Goal: Task Accomplishment & Management: Manage account settings

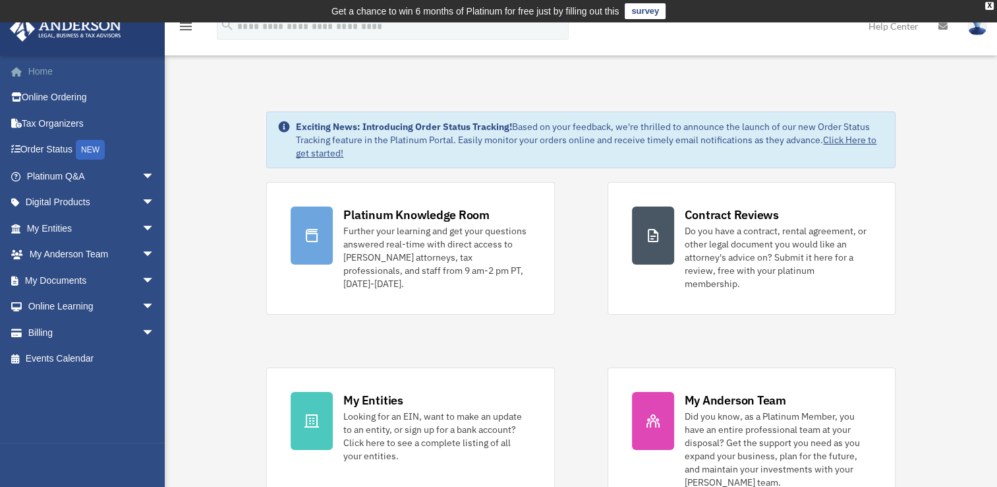
click at [42, 67] on link "Home" at bounding box center [91, 71] width 165 height 26
click at [58, 278] on link "My Documents arrow_drop_down" at bounding box center [91, 280] width 165 height 26
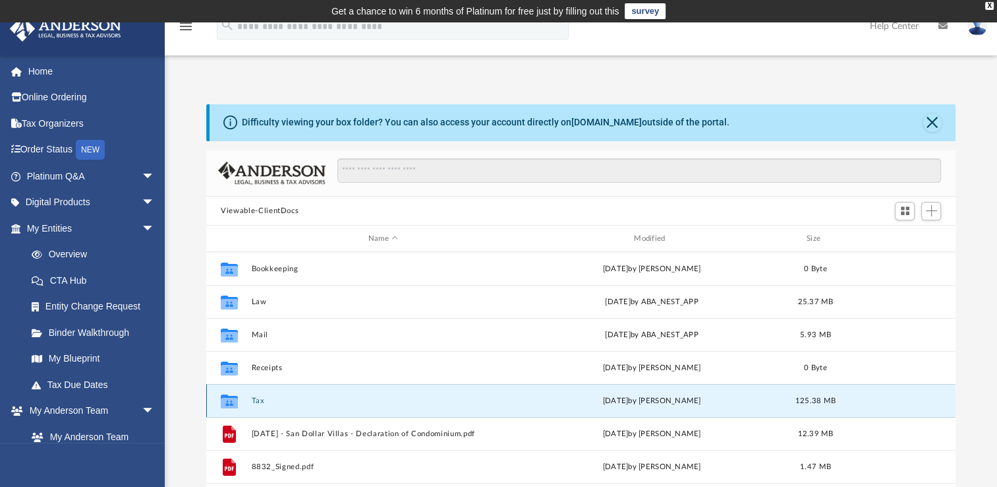
click at [281, 401] on button "Tax" at bounding box center [383, 400] width 263 height 9
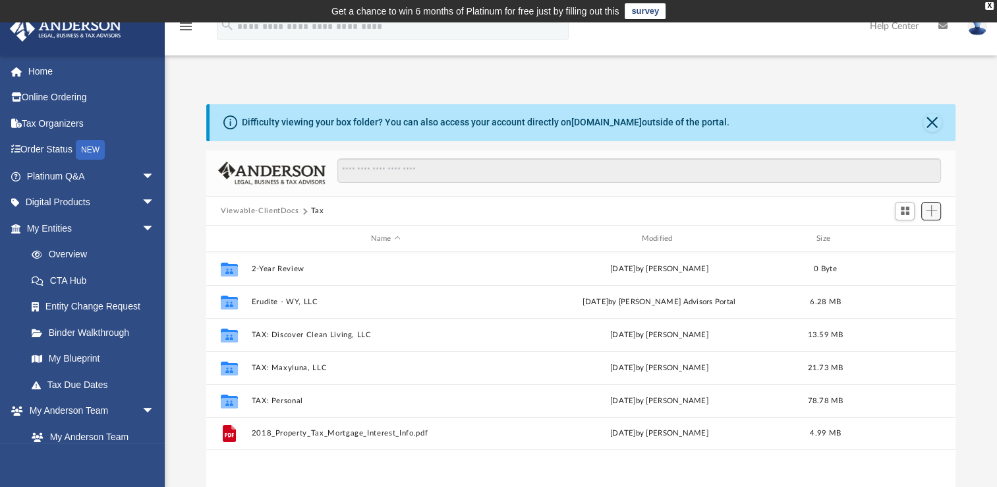
click at [933, 208] on span "Add" at bounding box center [931, 210] width 11 height 11
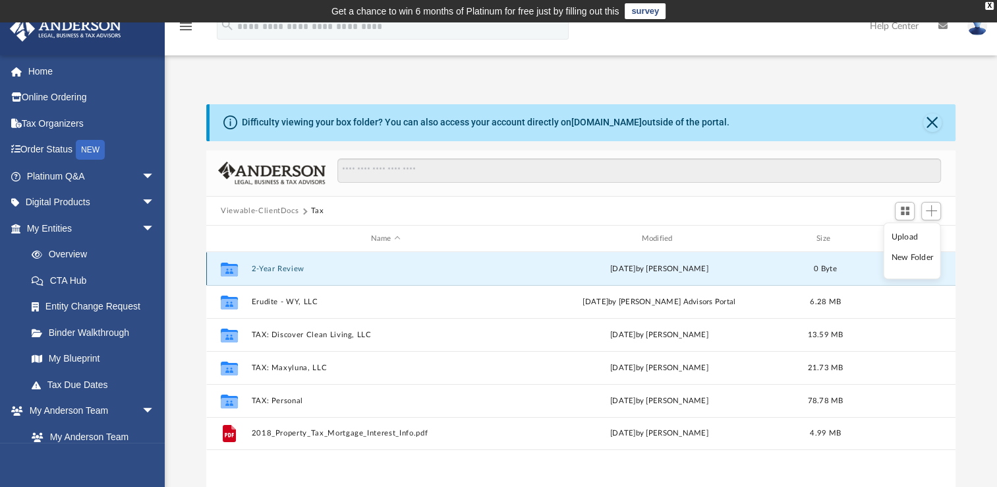
click at [254, 268] on button "2-Year Review" at bounding box center [386, 268] width 268 height 9
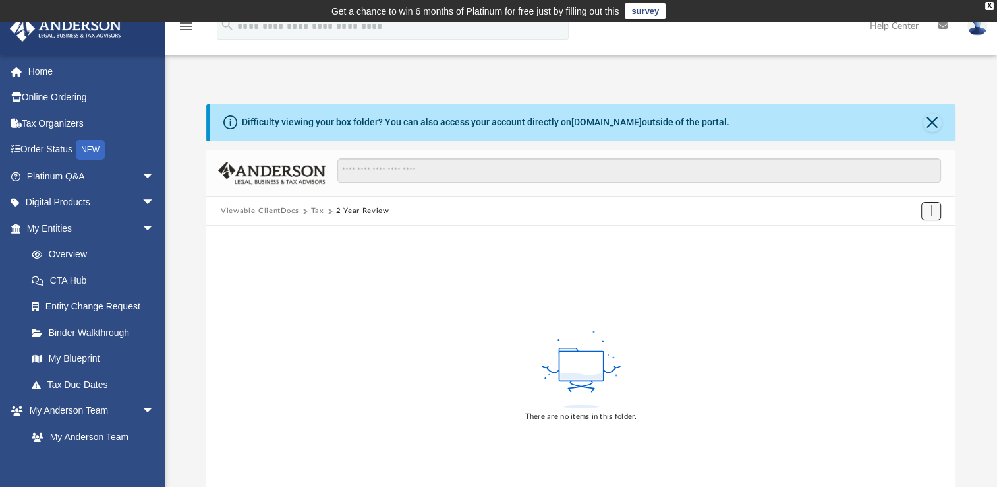
click at [932, 212] on span "Add" at bounding box center [931, 210] width 11 height 11
click at [908, 239] on li "Upload" at bounding box center [913, 237] width 42 height 14
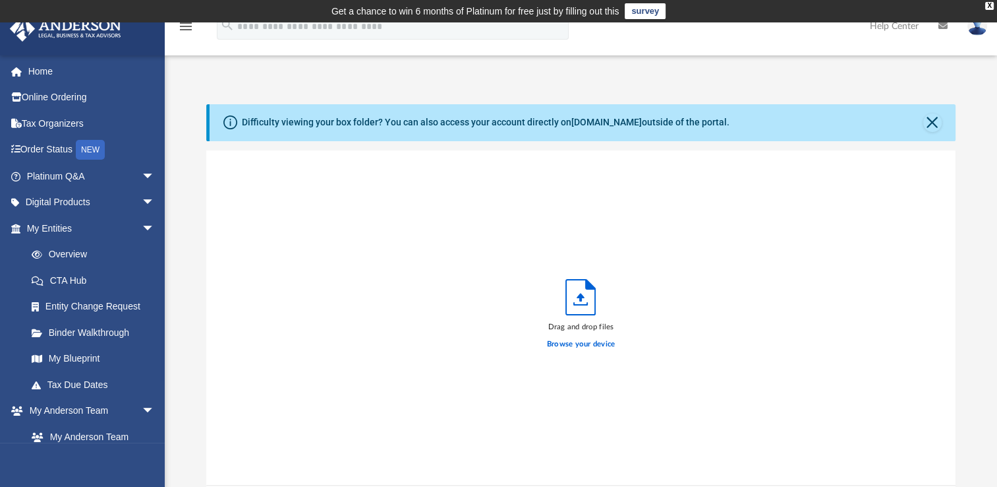
scroll to position [324, 738]
click at [571, 341] on label "Browse your device" at bounding box center [581, 344] width 69 height 12
click at [0, 0] on input "Browse your device" at bounding box center [0, 0] width 0 height 0
